Goal: Obtain resource: Download file/media

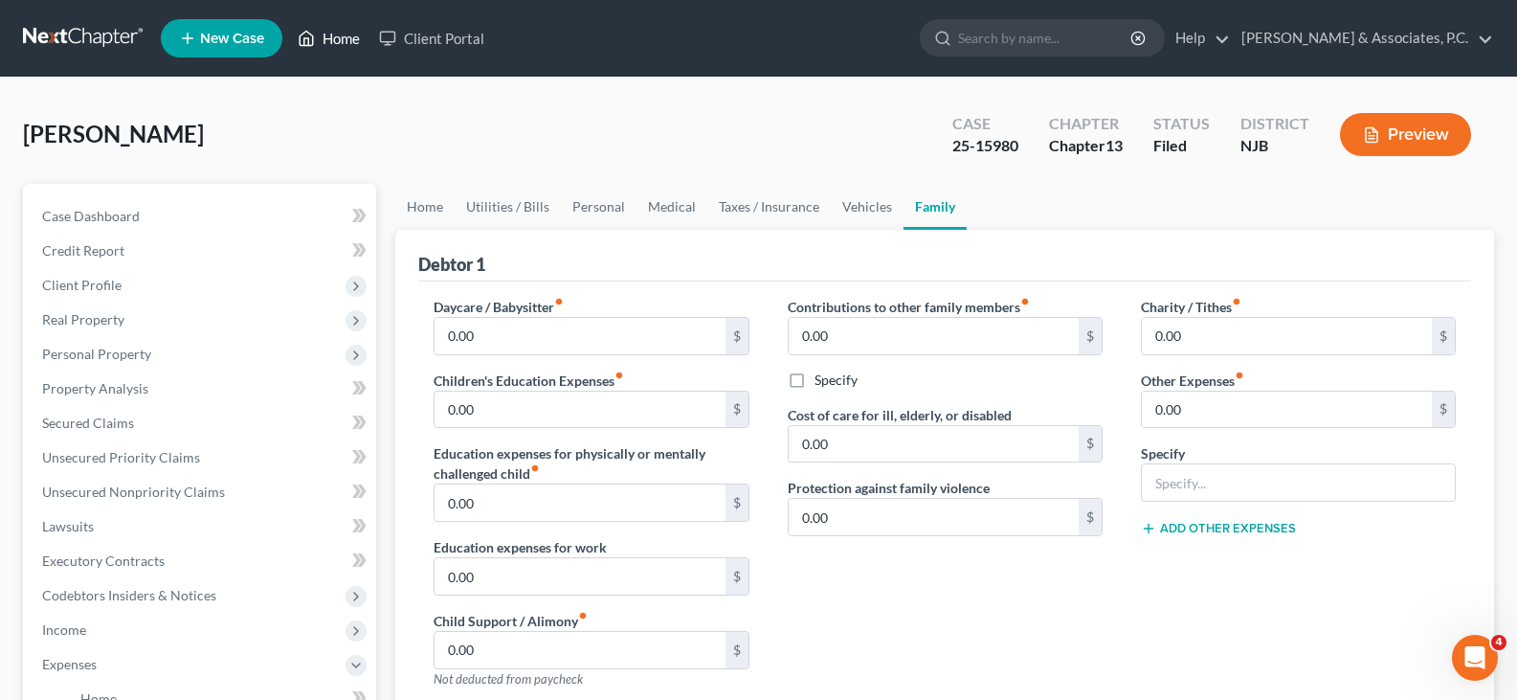
click at [336, 34] on link "Home" at bounding box center [328, 38] width 81 height 34
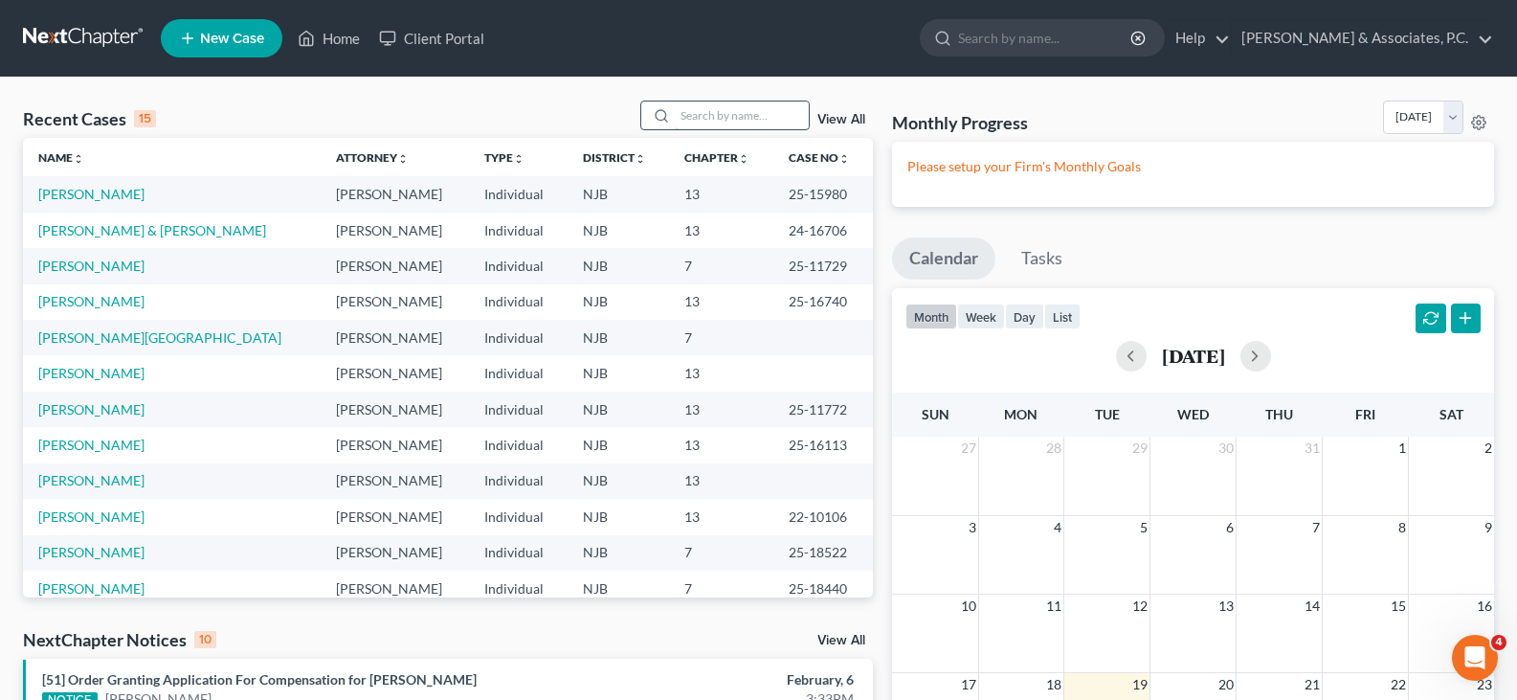
click at [744, 115] on input "search" at bounding box center [742, 115] width 134 height 28
type input "[PERSON_NAME]"
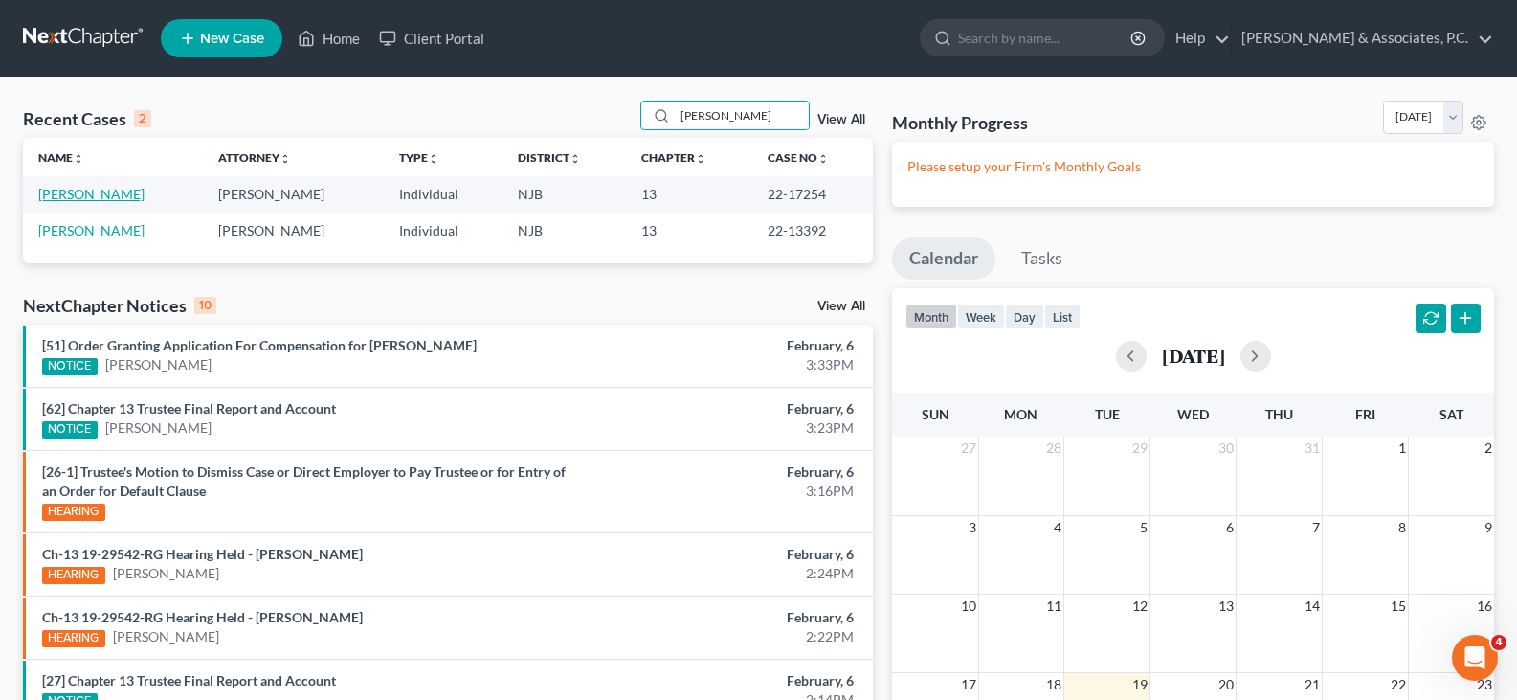
click at [71, 193] on link "[PERSON_NAME]" at bounding box center [91, 194] width 106 height 16
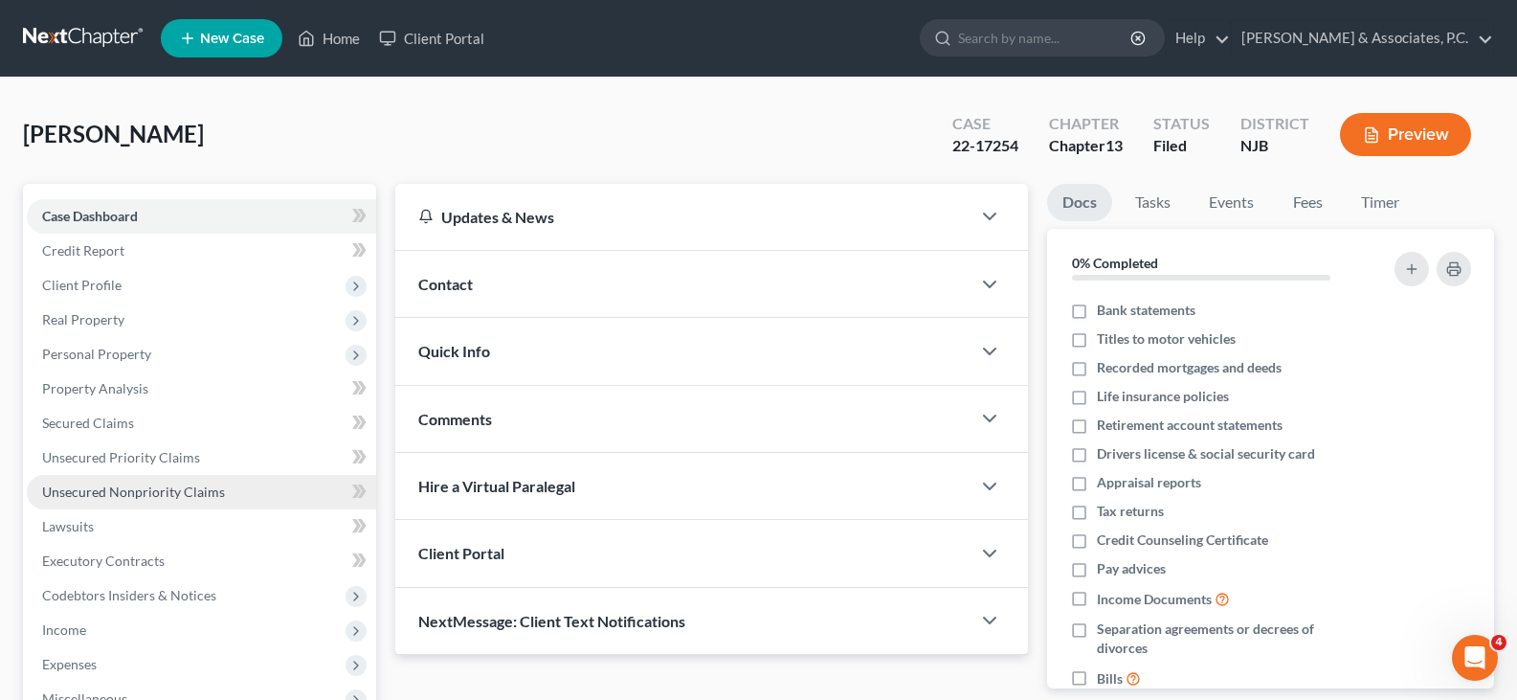
click at [120, 496] on span "Unsecured Nonpriority Claims" at bounding box center [133, 491] width 183 height 16
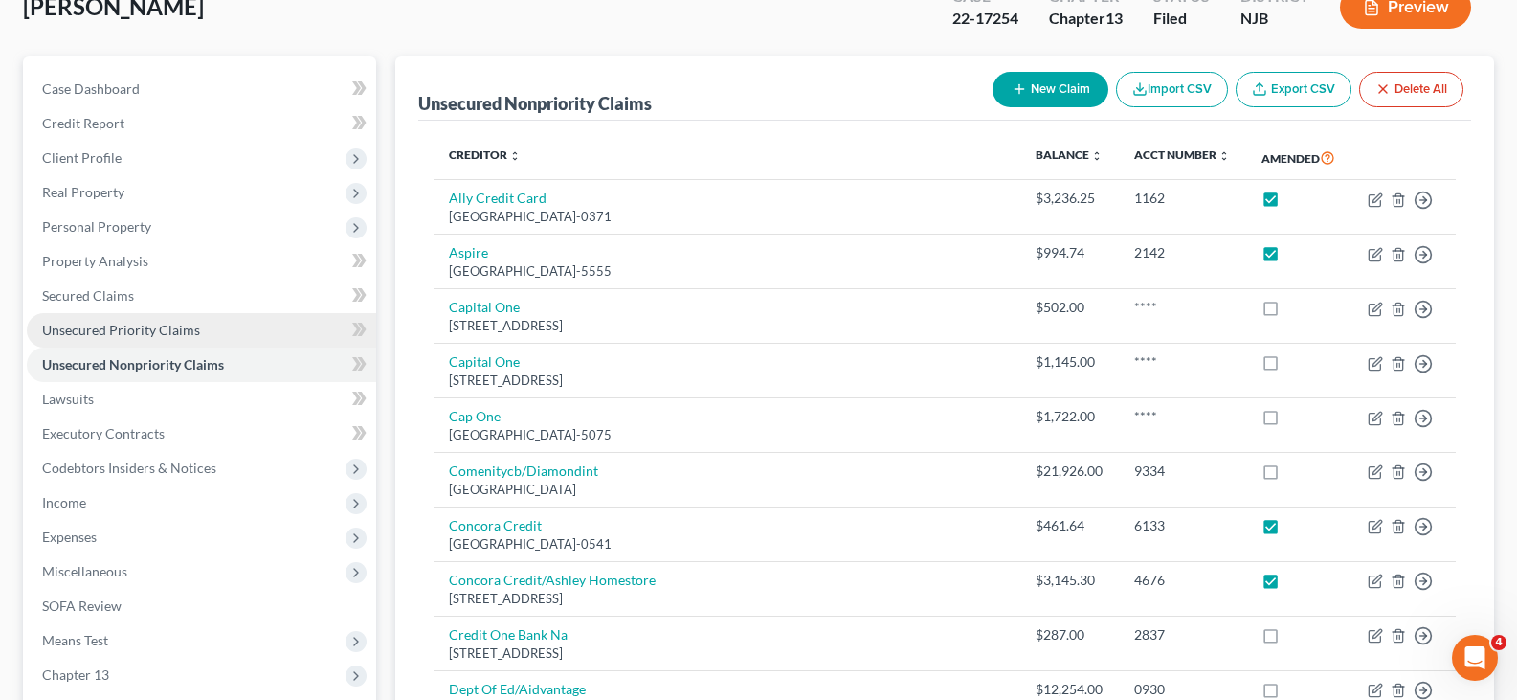
scroll to position [479, 0]
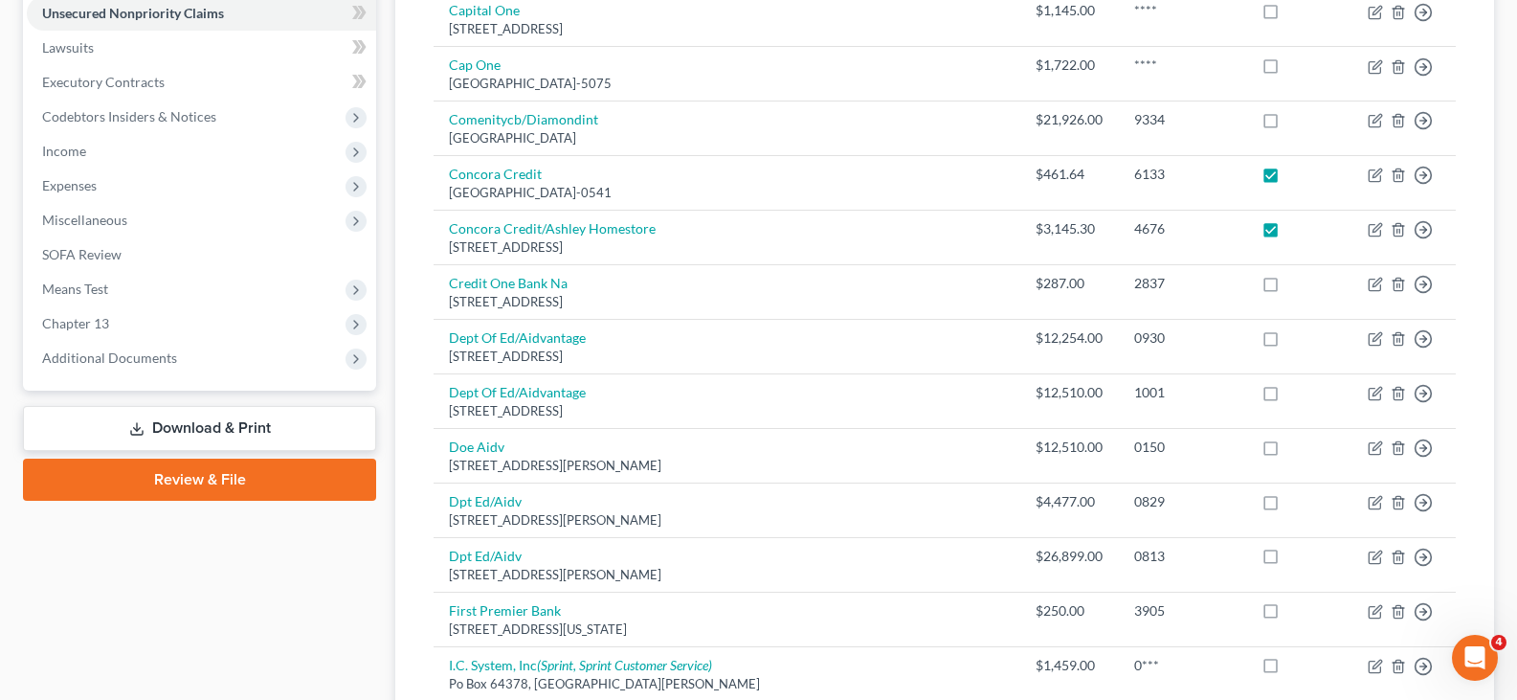
click at [186, 427] on link "Download & Print" at bounding box center [199, 428] width 353 height 45
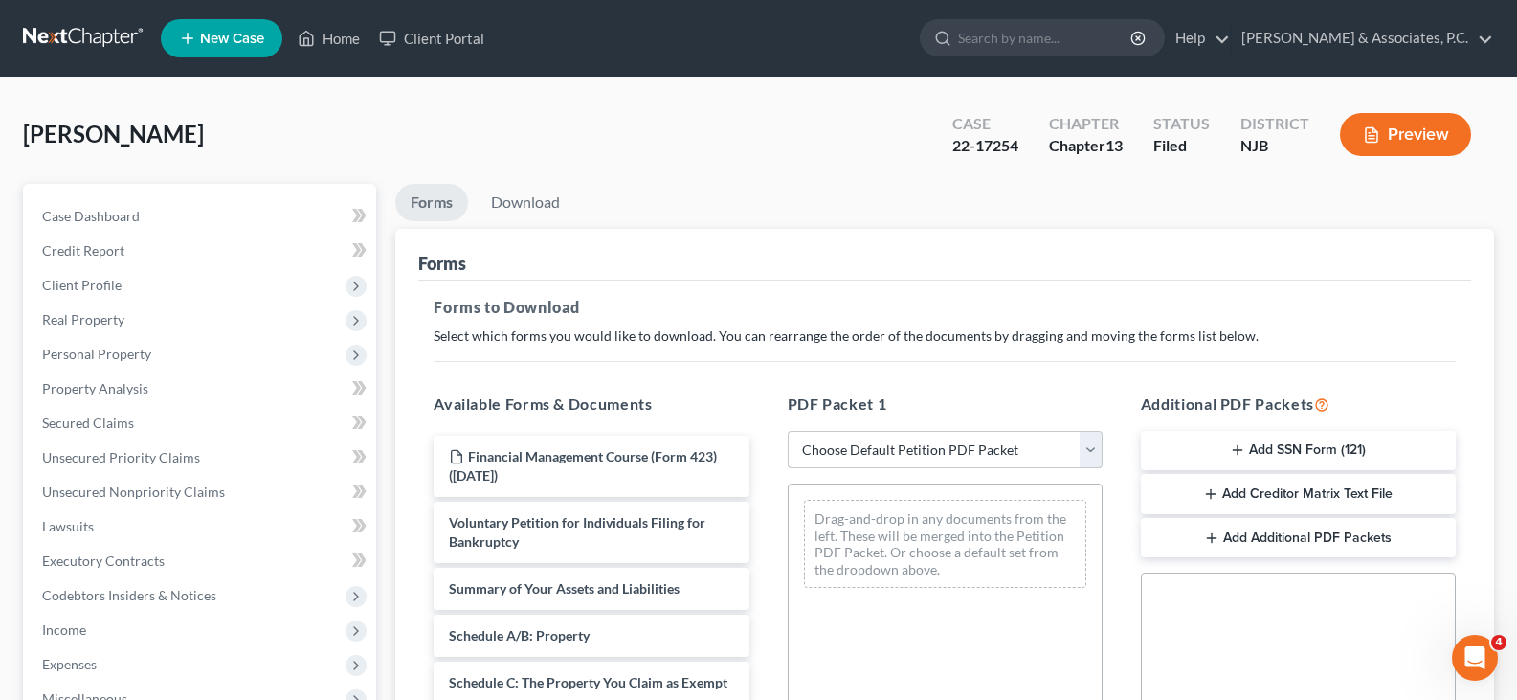
click at [1094, 449] on select "Choose Default Petition PDF Packet Complete Bankruptcy Petition (all forms and …" at bounding box center [945, 450] width 315 height 38
click at [562, 128] on div "[PERSON_NAME] Upgraded Case 22-17254 Chapter Chapter 13 Status [GEOGRAPHIC_DATA…" at bounding box center [758, 142] width 1471 height 83
click at [65, 634] on span "Income" at bounding box center [64, 629] width 44 height 16
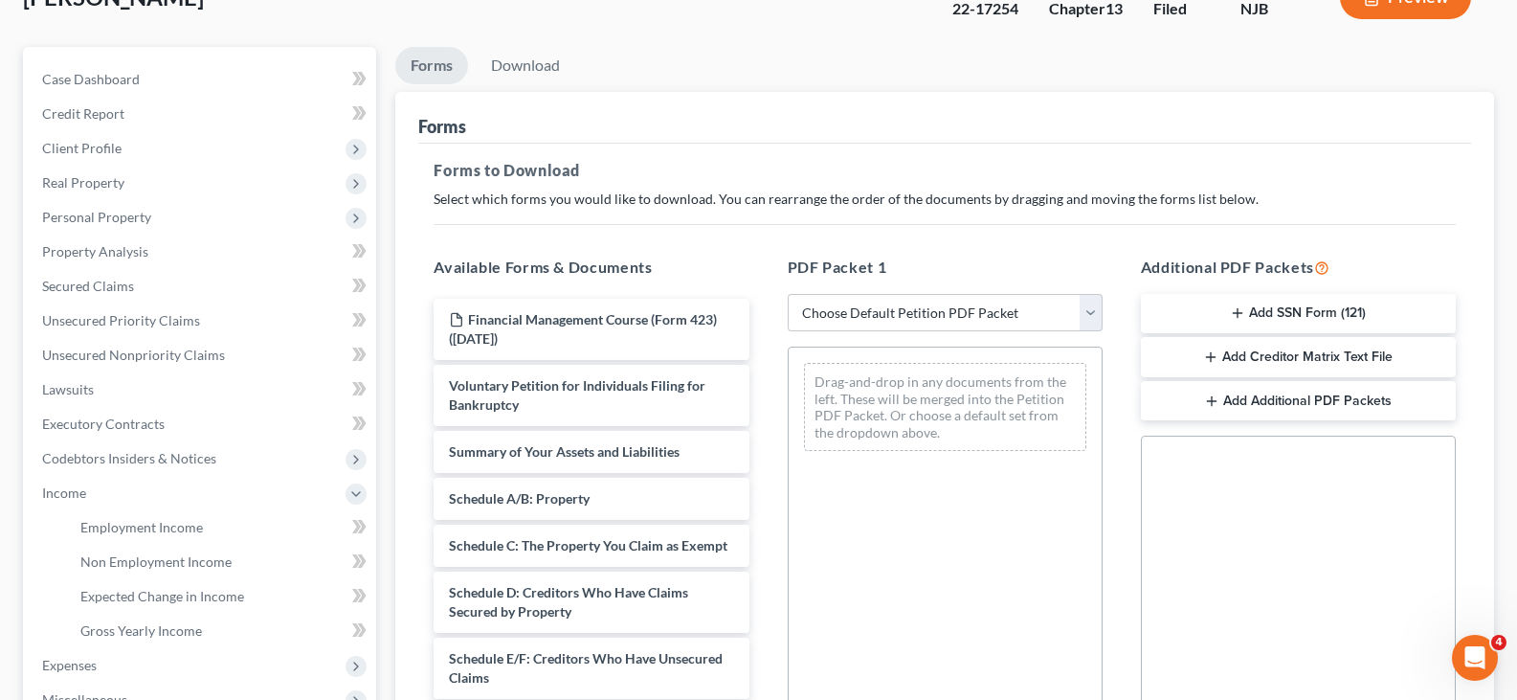
scroll to position [383, 0]
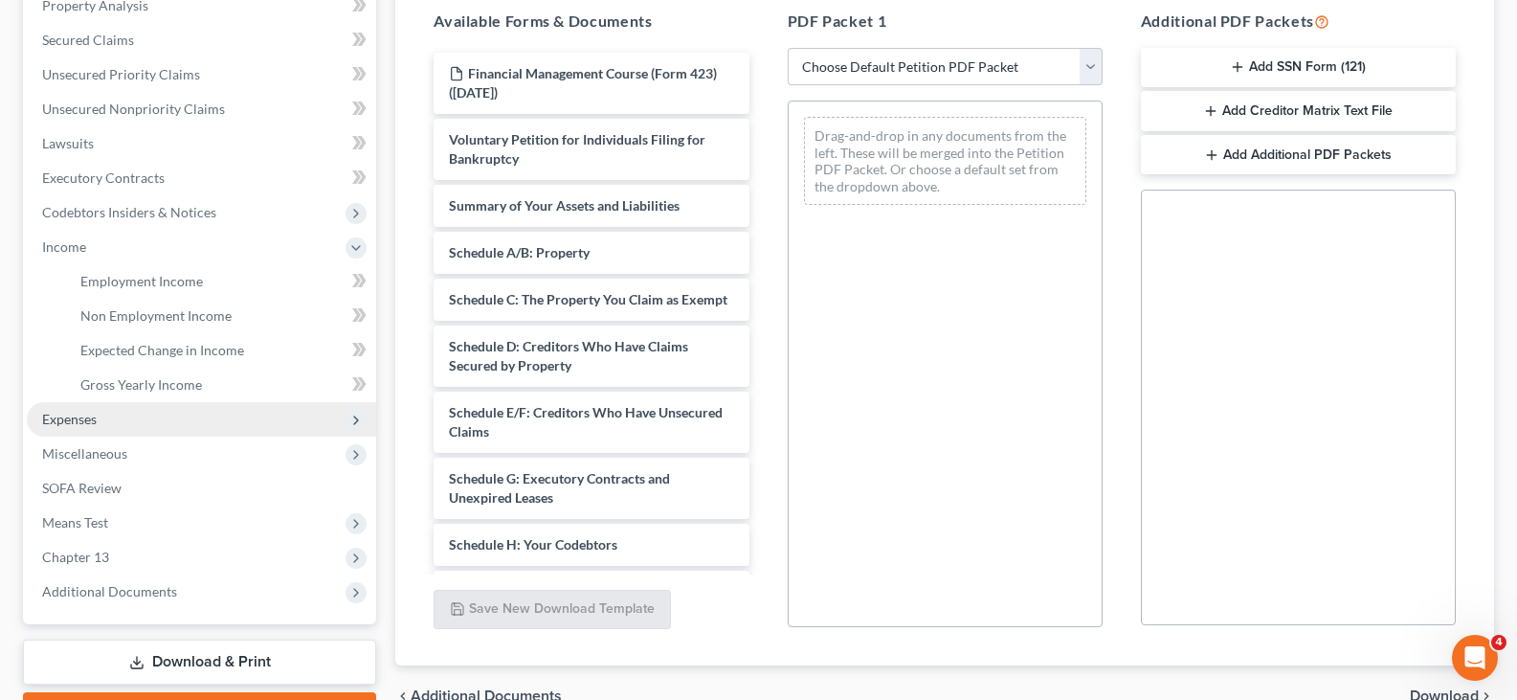
click at [83, 409] on span "Expenses" at bounding box center [201, 419] width 349 height 34
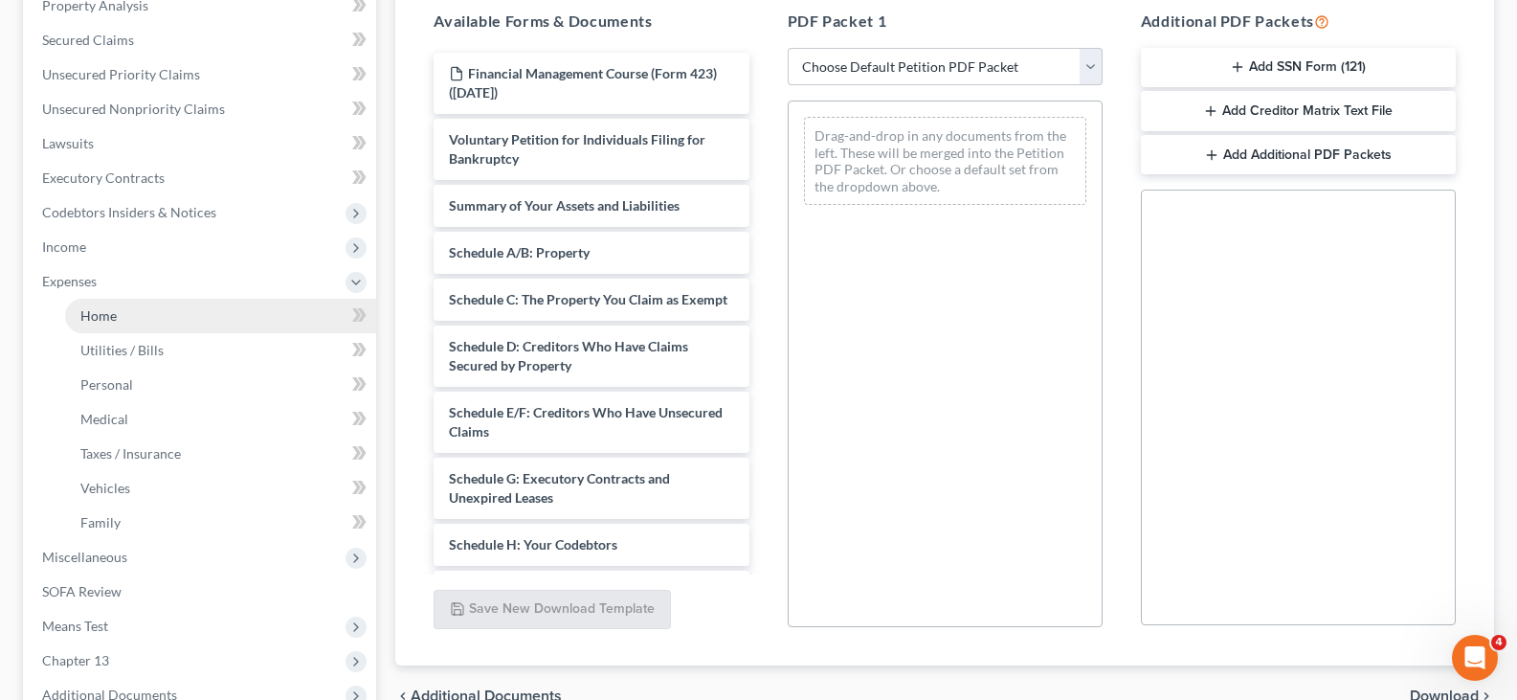
click at [112, 313] on span "Home" at bounding box center [98, 315] width 36 height 16
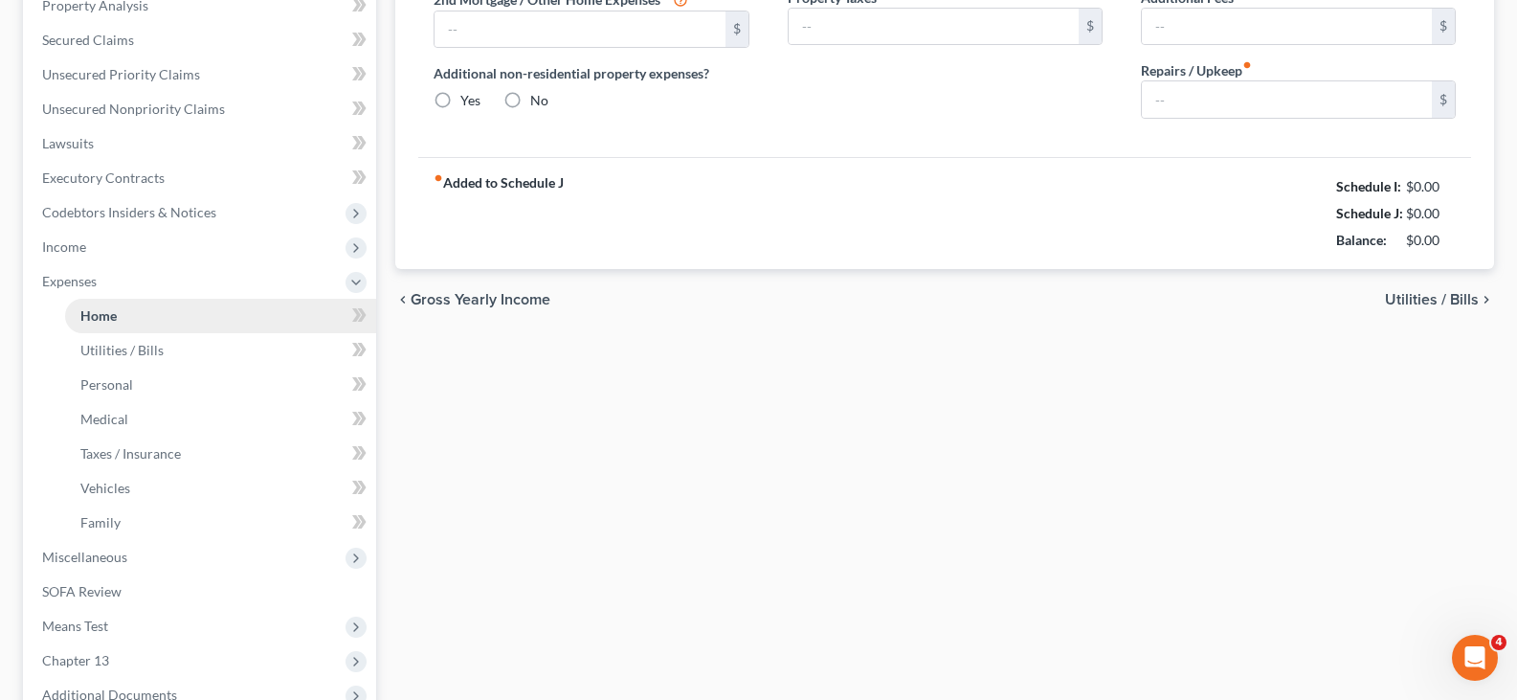
type input "2,500.00"
type input "0.00"
radio input "true"
type input "0.00"
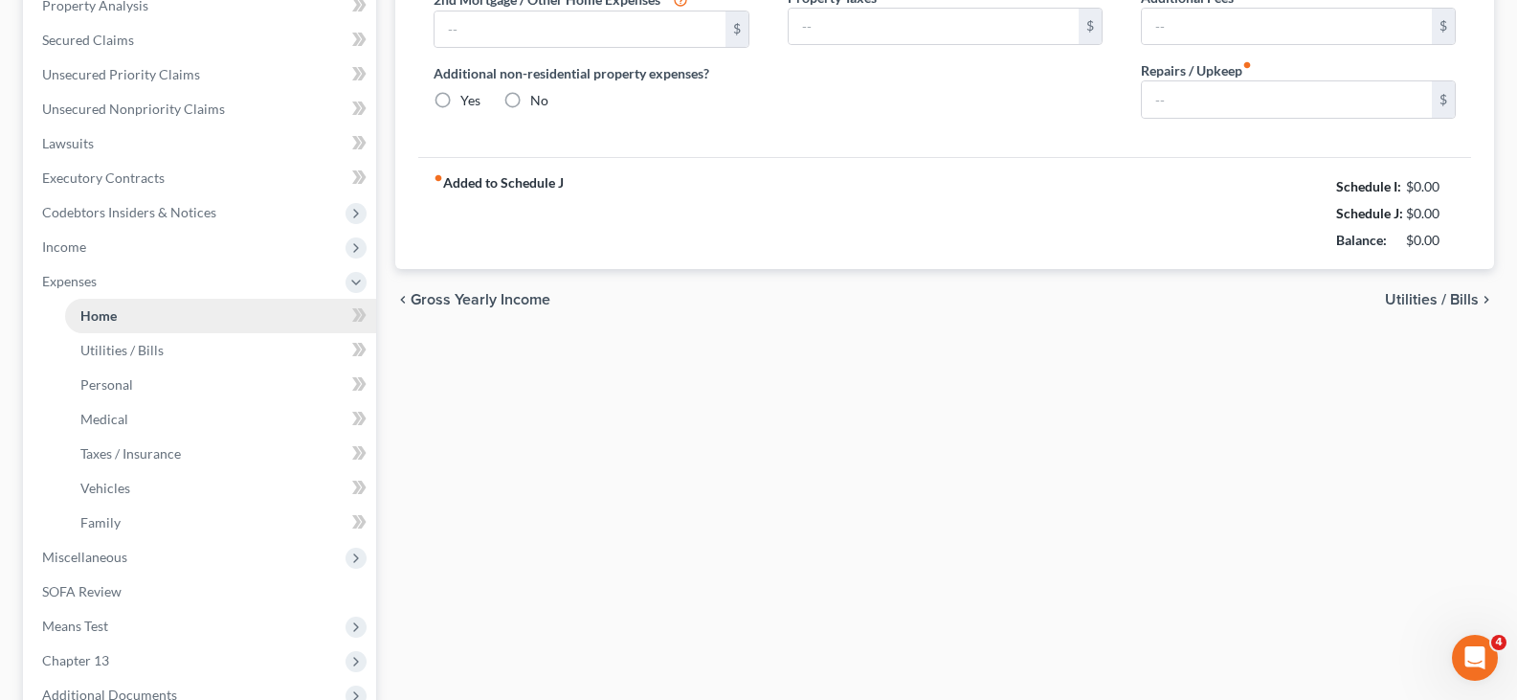
type input "0.00"
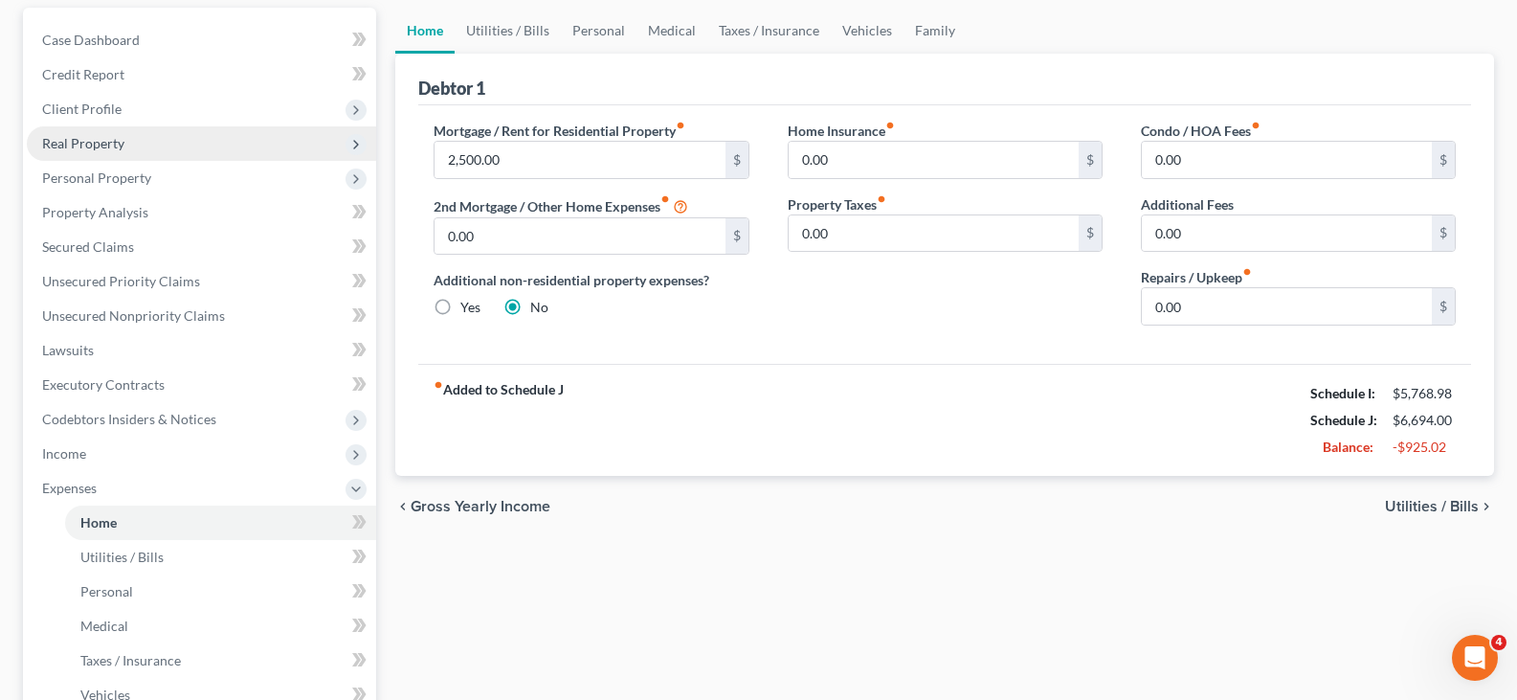
scroll to position [191, 0]
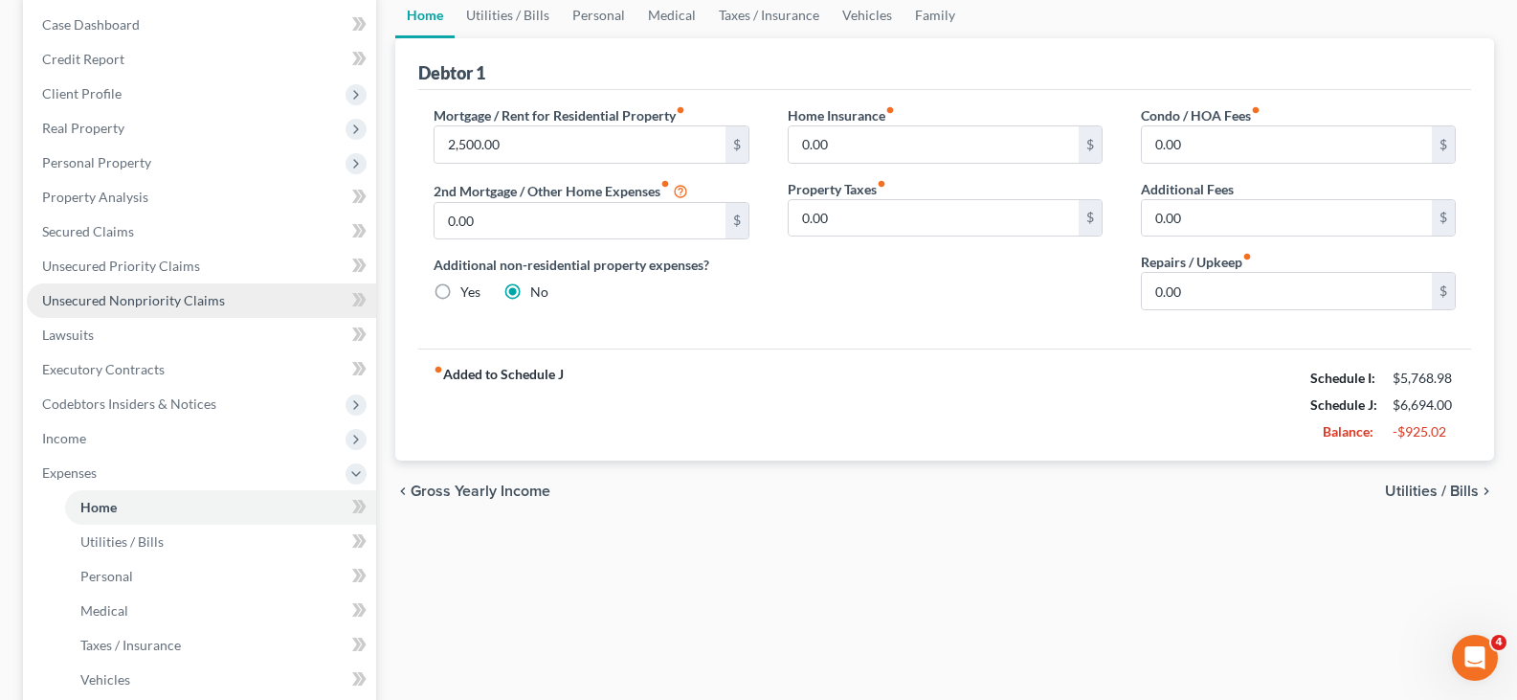
click at [118, 299] on span "Unsecured Nonpriority Claims" at bounding box center [133, 300] width 183 height 16
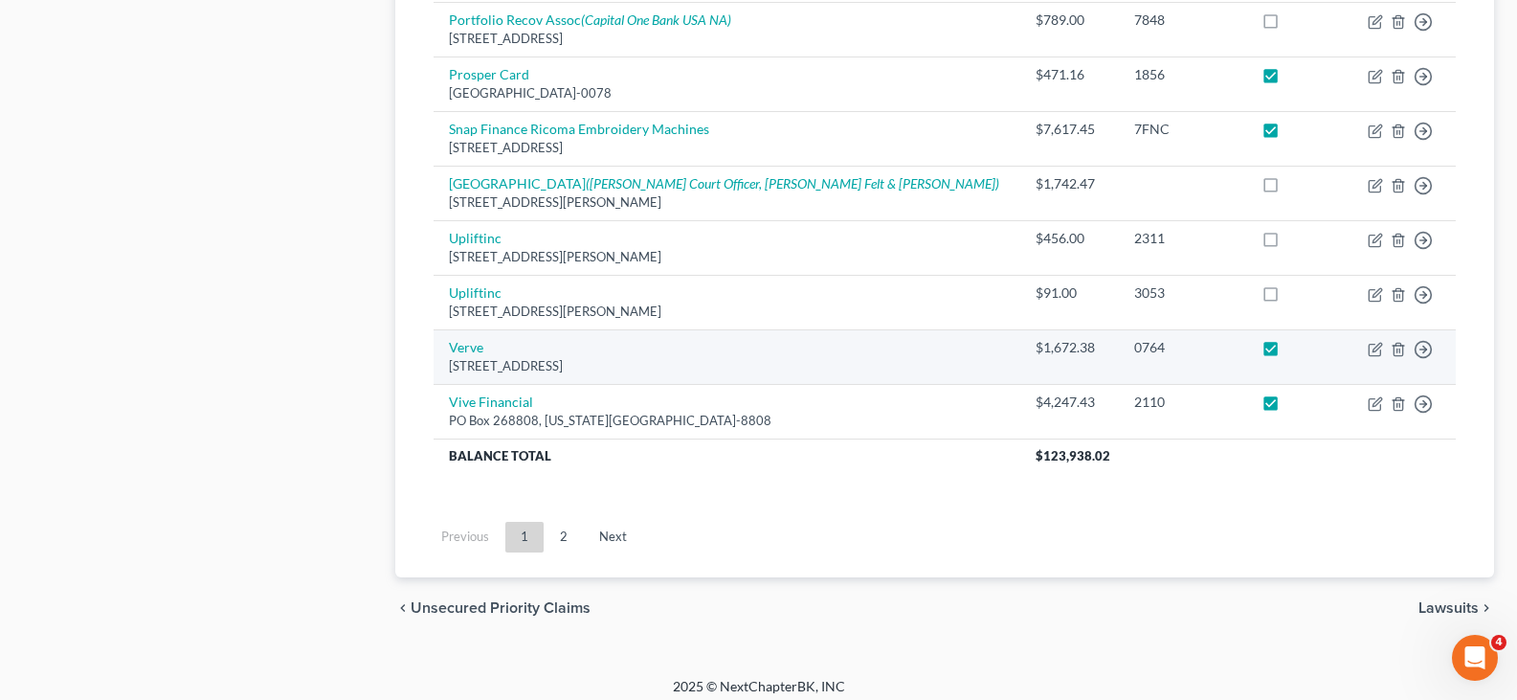
scroll to position [1516, 0]
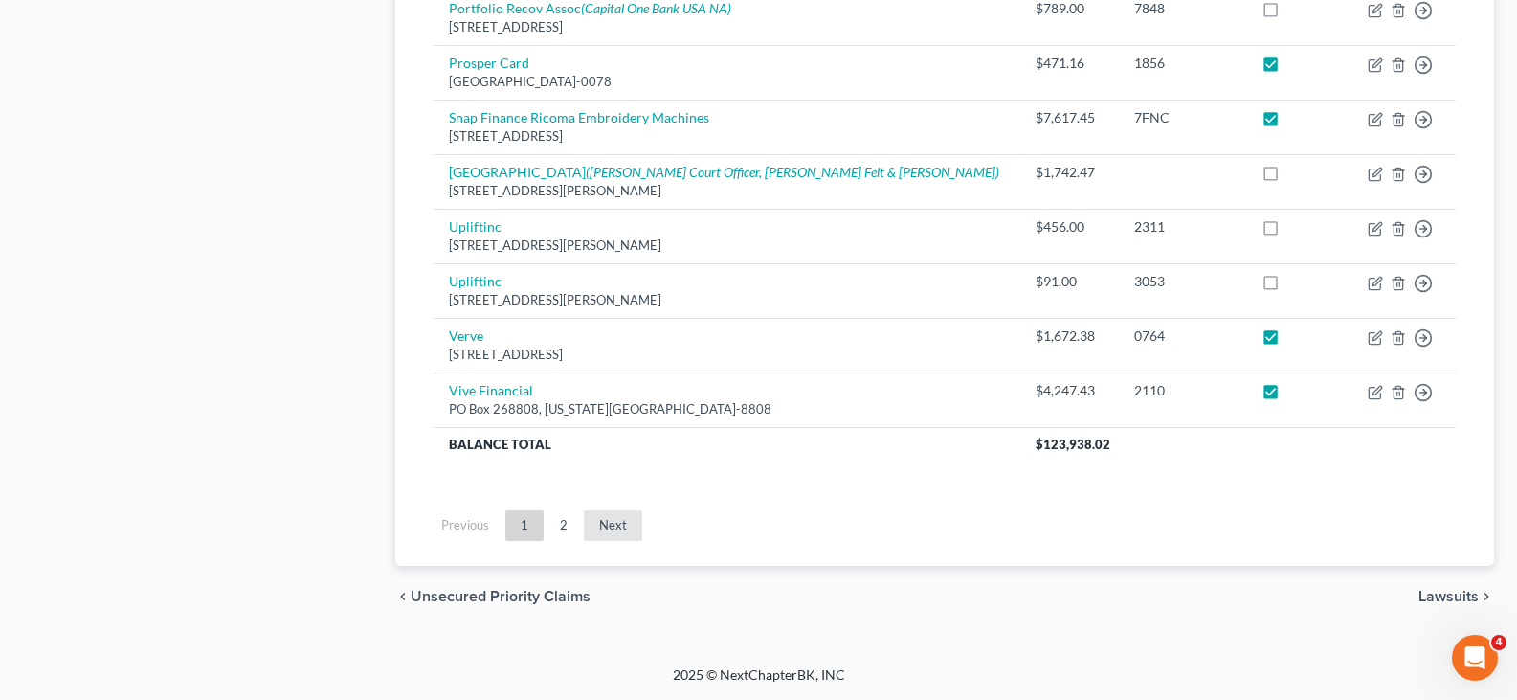
click at [615, 527] on link "Next" at bounding box center [613, 525] width 58 height 31
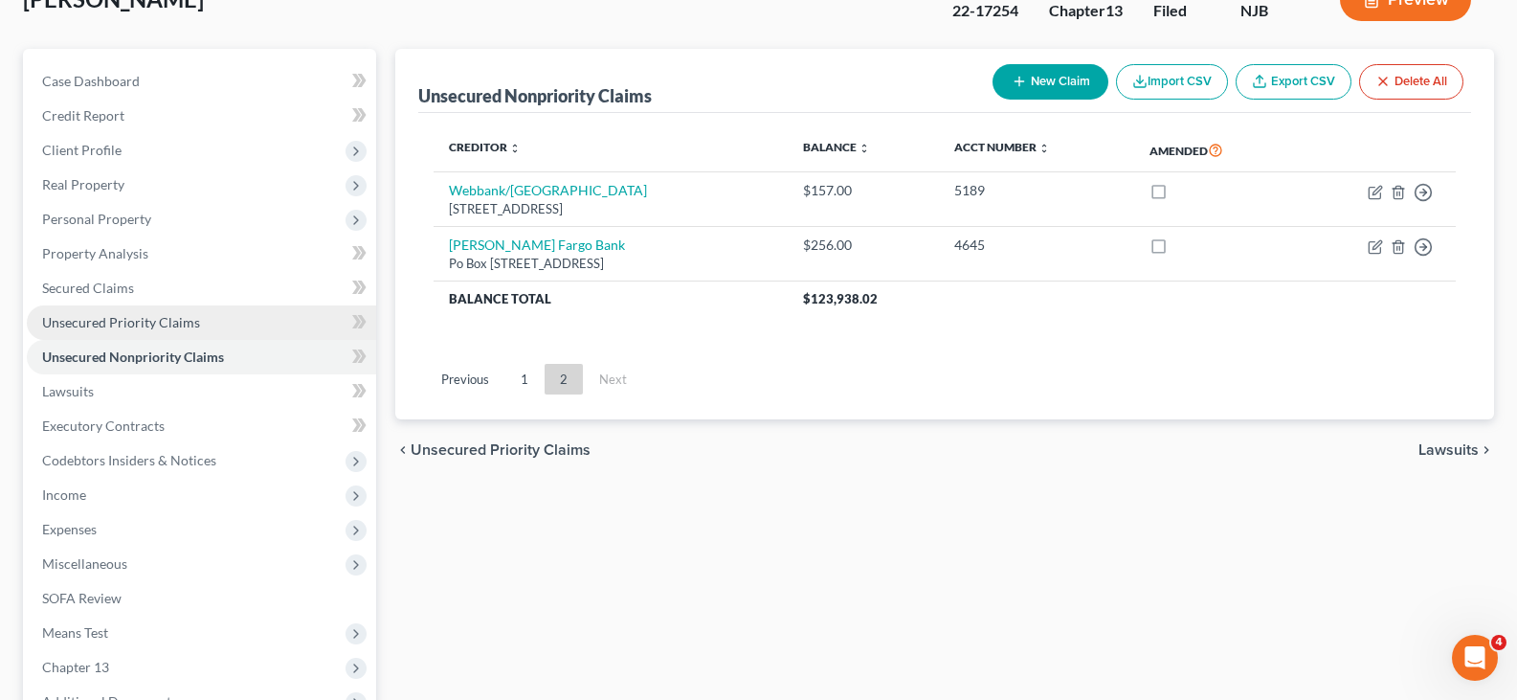
scroll to position [352, 0]
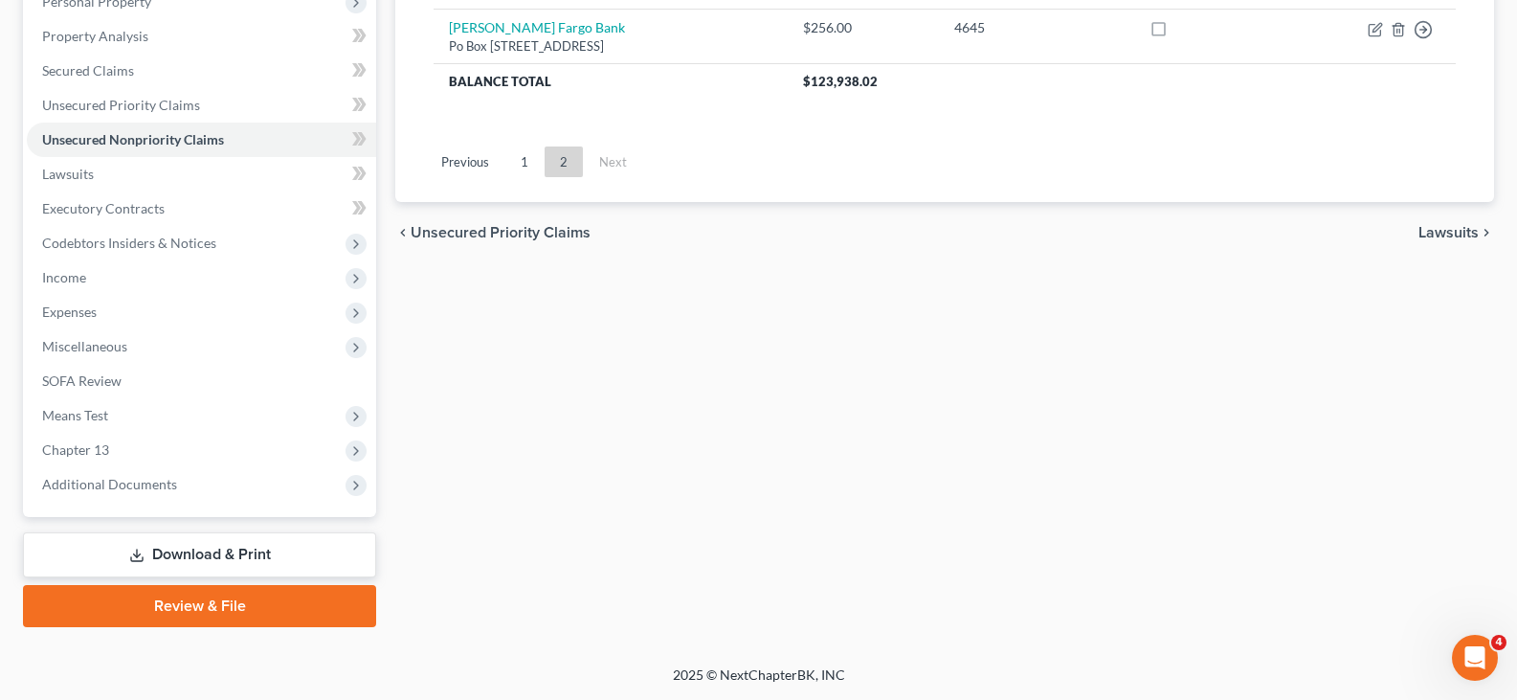
click at [206, 547] on link "Download & Print" at bounding box center [199, 554] width 353 height 45
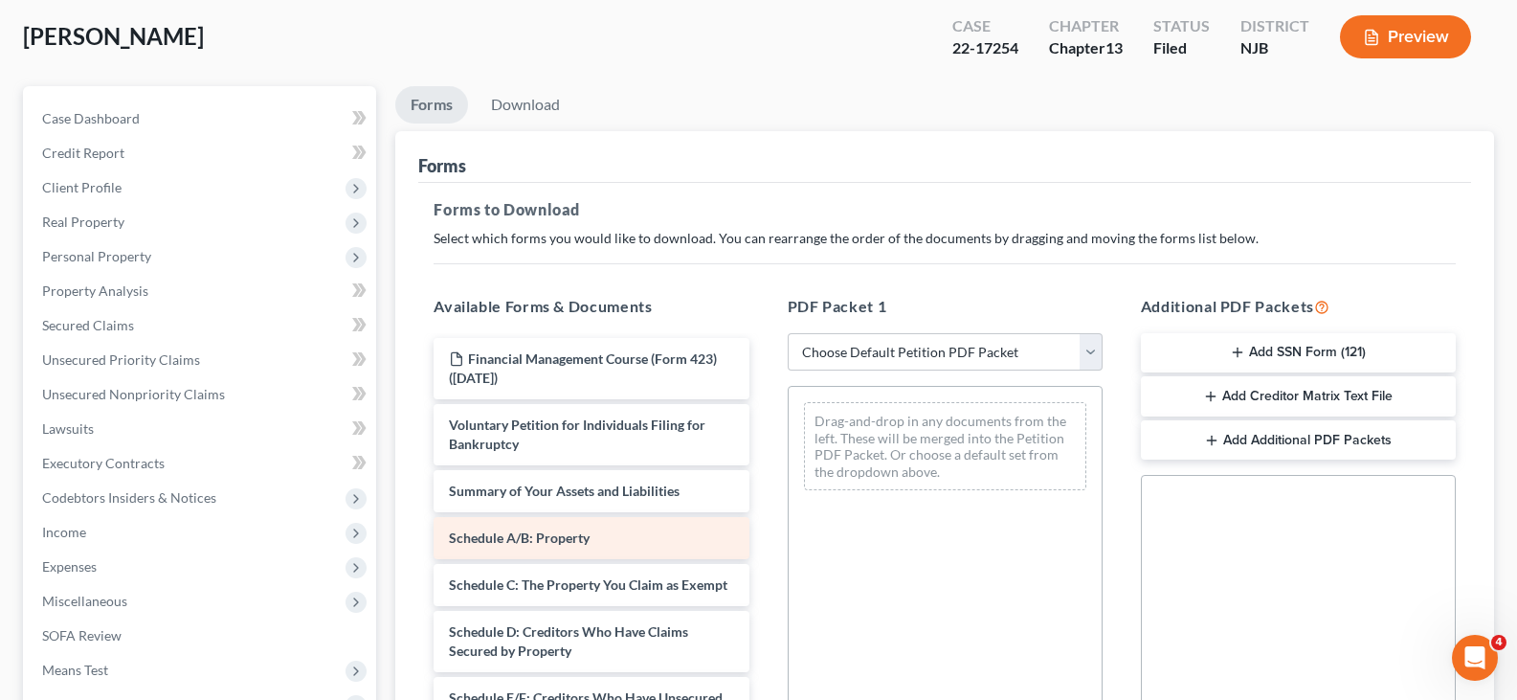
scroll to position [191, 0]
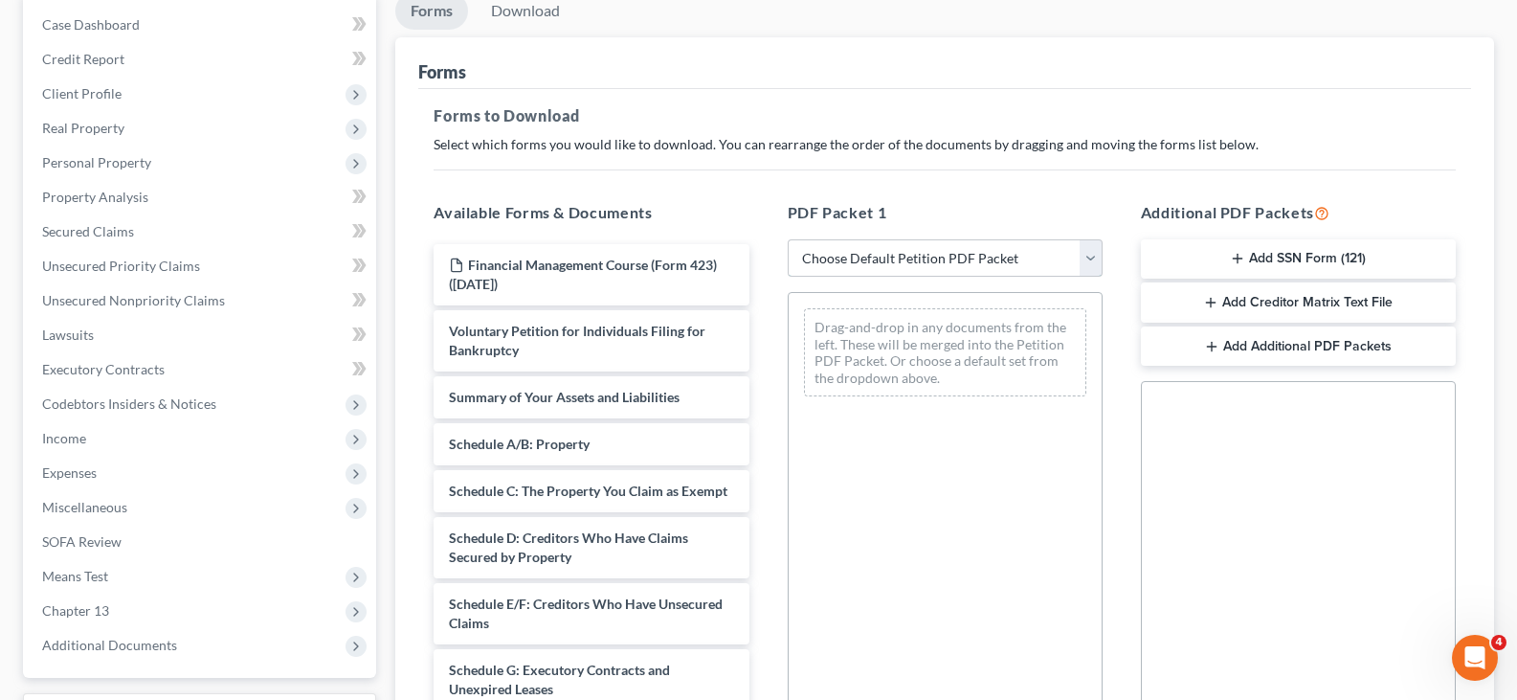
click at [1098, 253] on select "Choose Default Petition PDF Packet Complete Bankruptcy Petition (all forms and …" at bounding box center [945, 258] width 315 height 38
select select "2"
click at [788, 239] on select "Choose Default Petition PDF Packet Complete Bankruptcy Petition (all forms and …" at bounding box center [945, 258] width 315 height 38
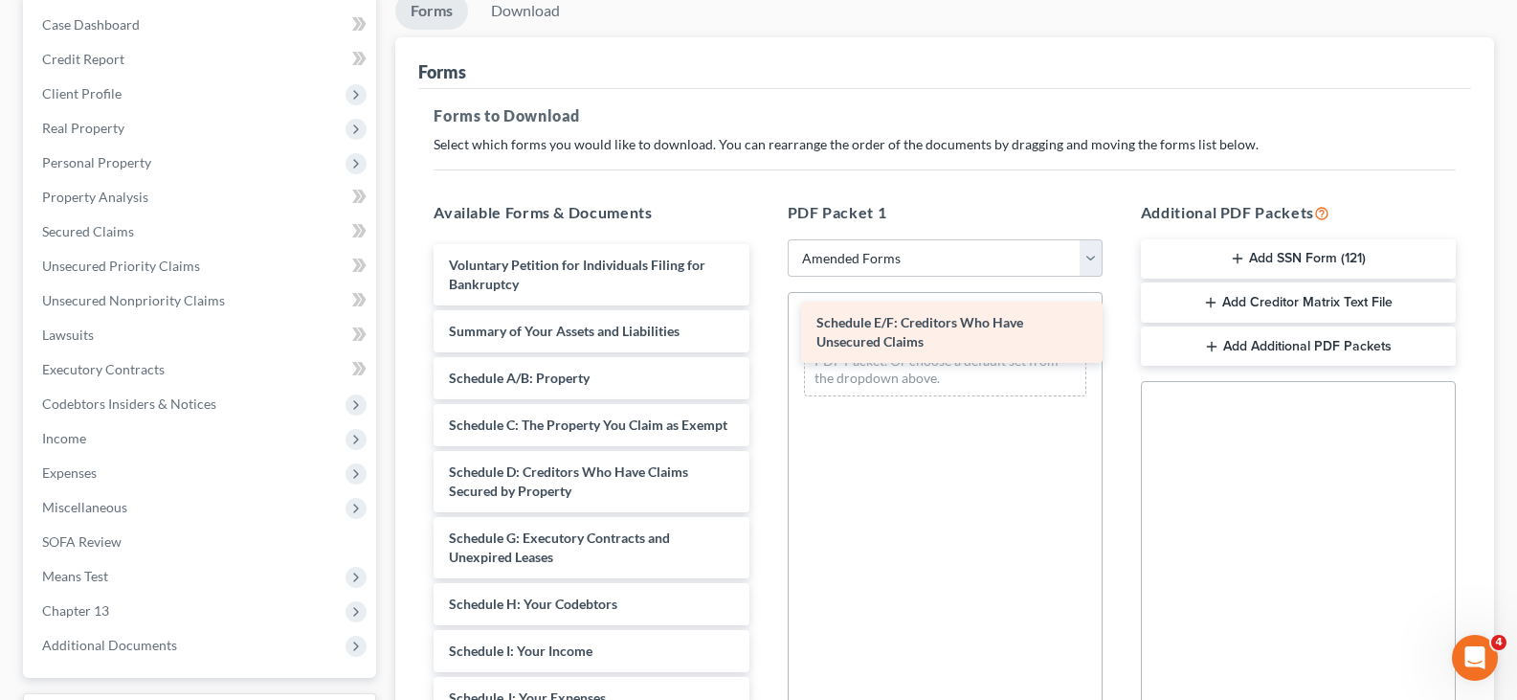
drag, startPoint x: 550, startPoint y: 559, endPoint x: 917, endPoint y: 325, distance: 436.1
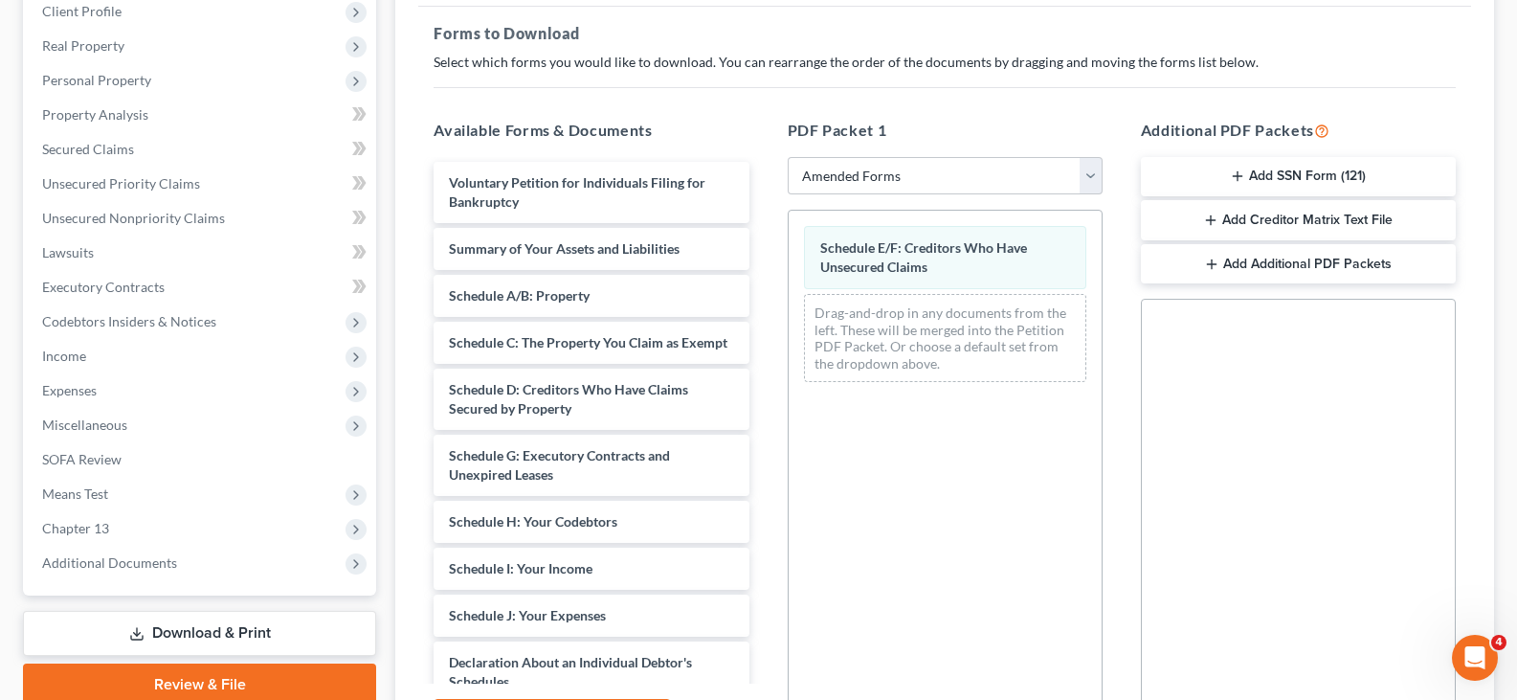
scroll to position [483, 0]
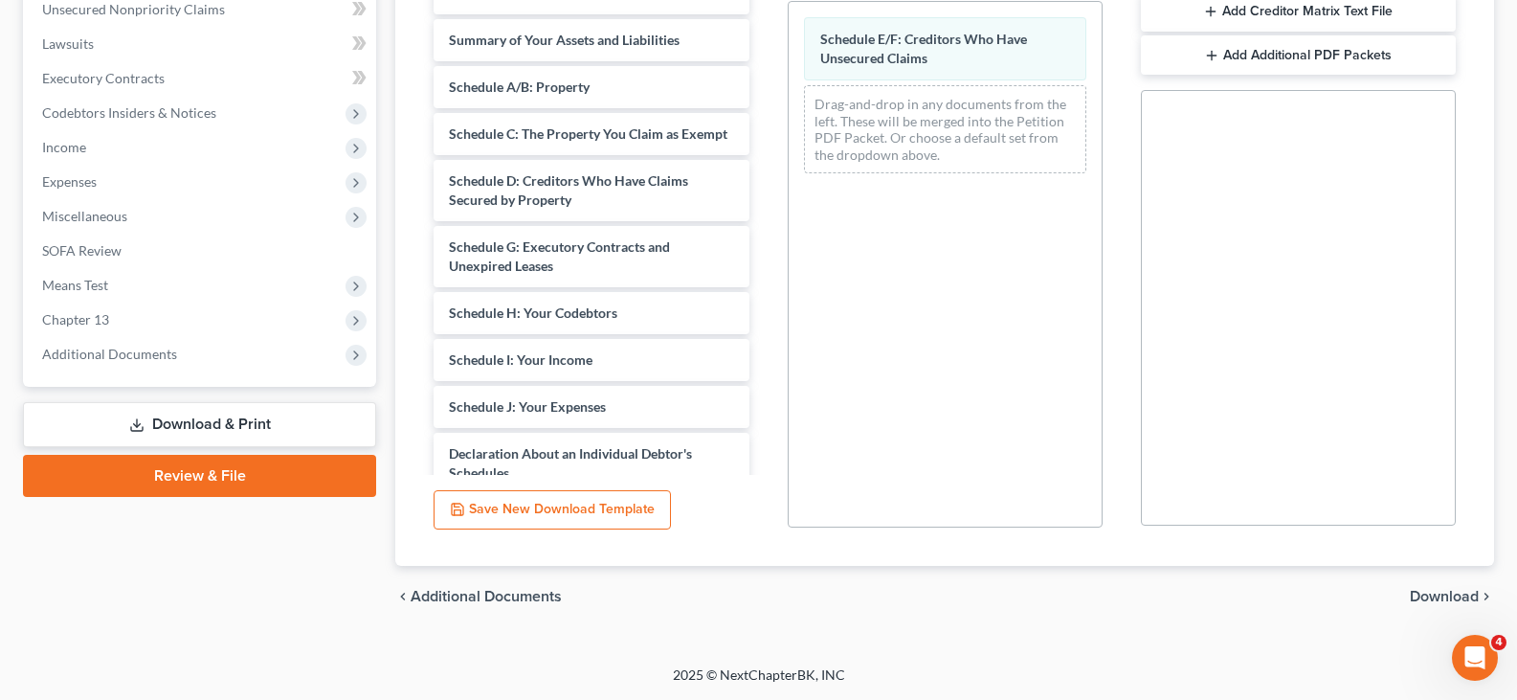
click at [1447, 595] on span "Download" at bounding box center [1444, 596] width 69 height 15
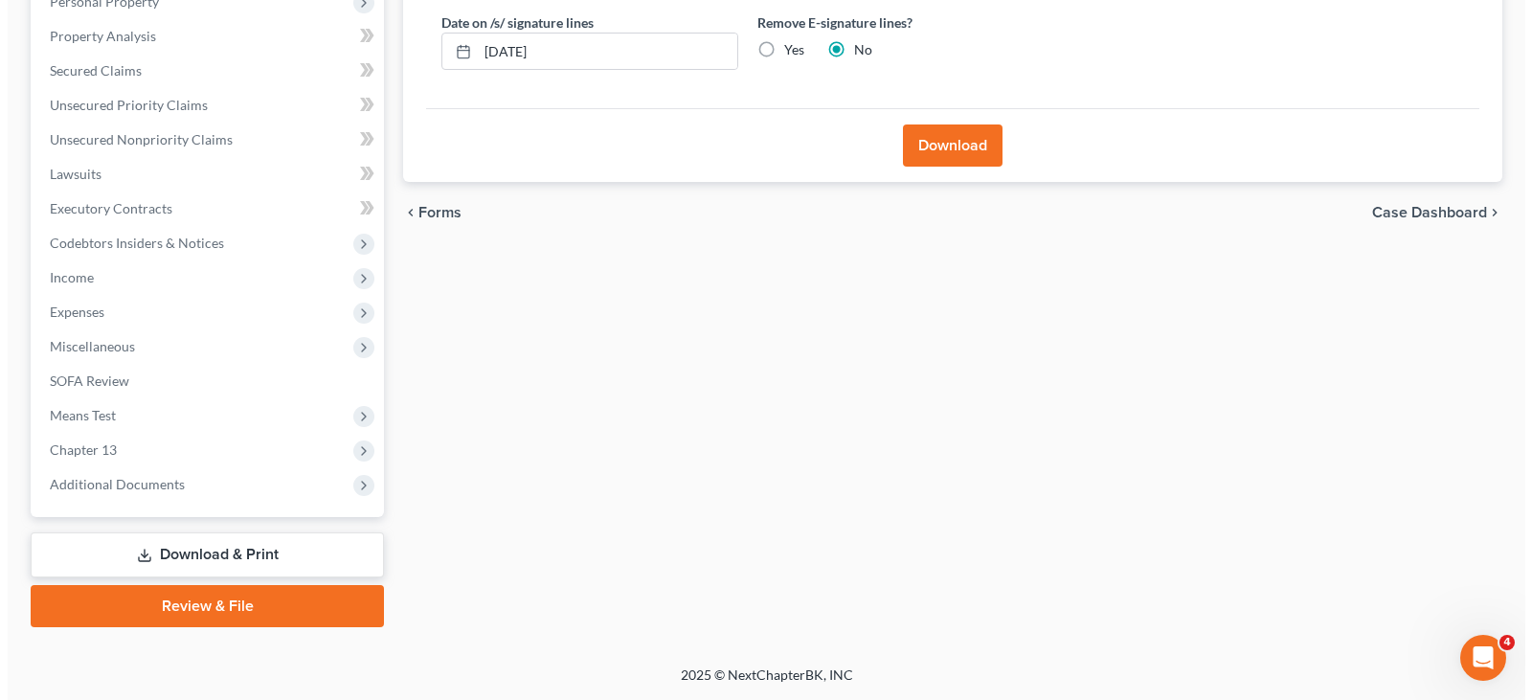
scroll to position [352, 0]
click at [776, 49] on label "Yes" at bounding box center [786, 49] width 20 height 19
click at [784, 49] on input "Yes" at bounding box center [790, 46] width 12 height 12
radio input "true"
radio input "false"
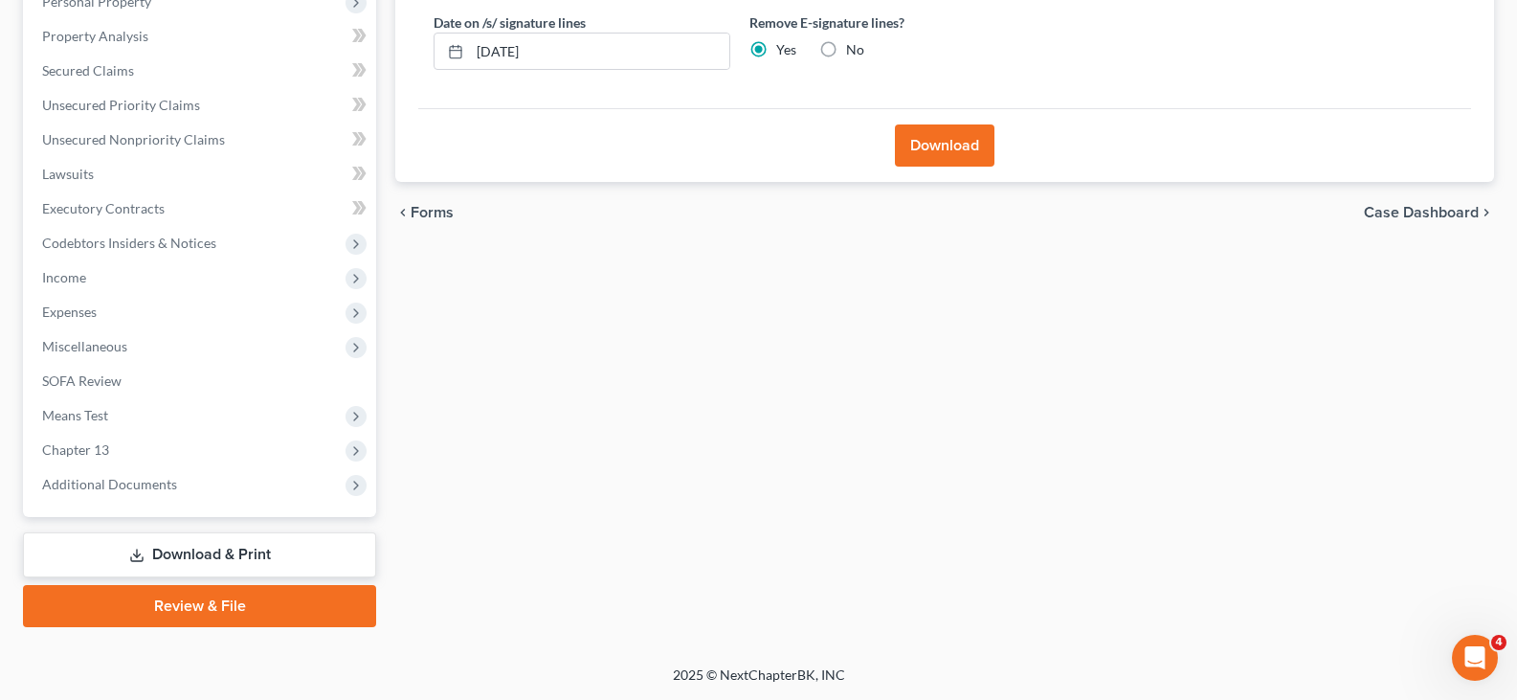
click at [931, 135] on button "Download" at bounding box center [945, 145] width 100 height 42
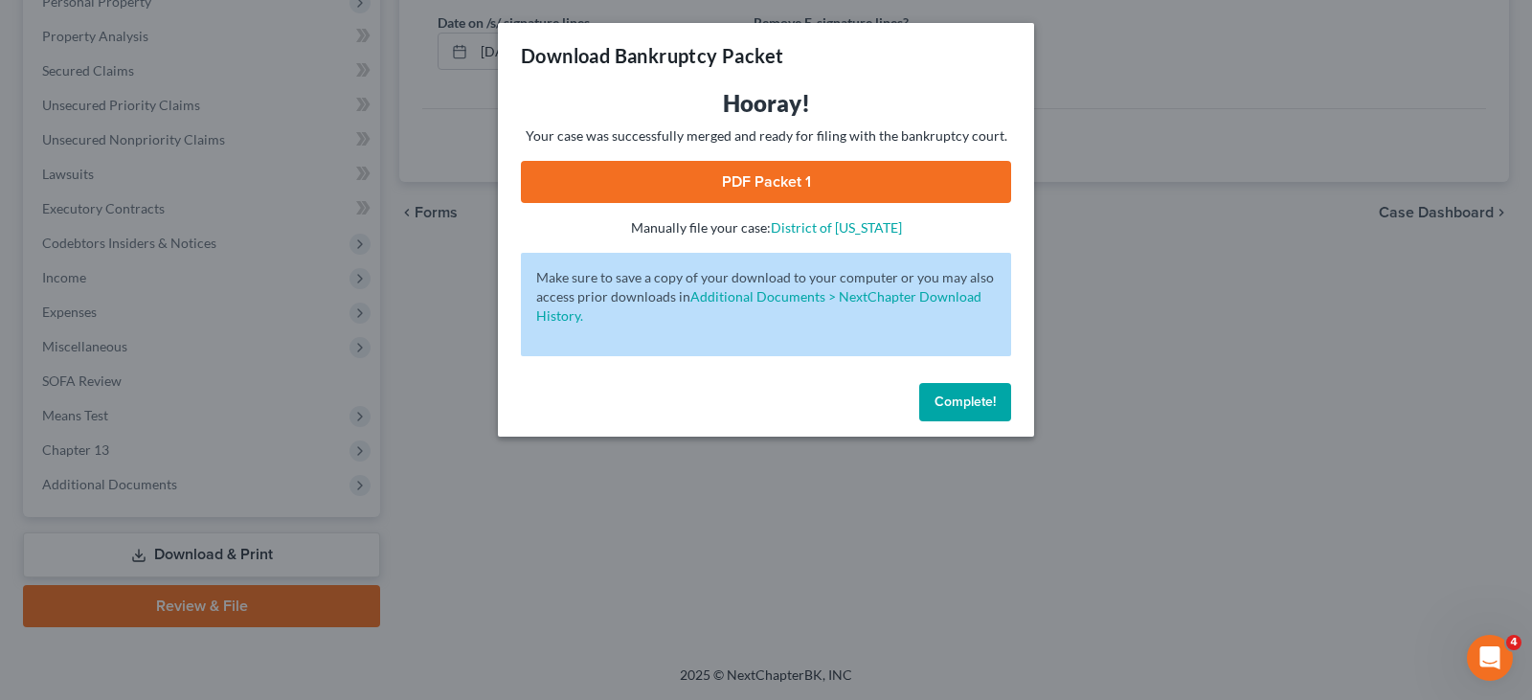
click at [695, 185] on link "PDF Packet 1" at bounding box center [766, 182] width 490 height 42
